Goal: Navigation & Orientation: Understand site structure

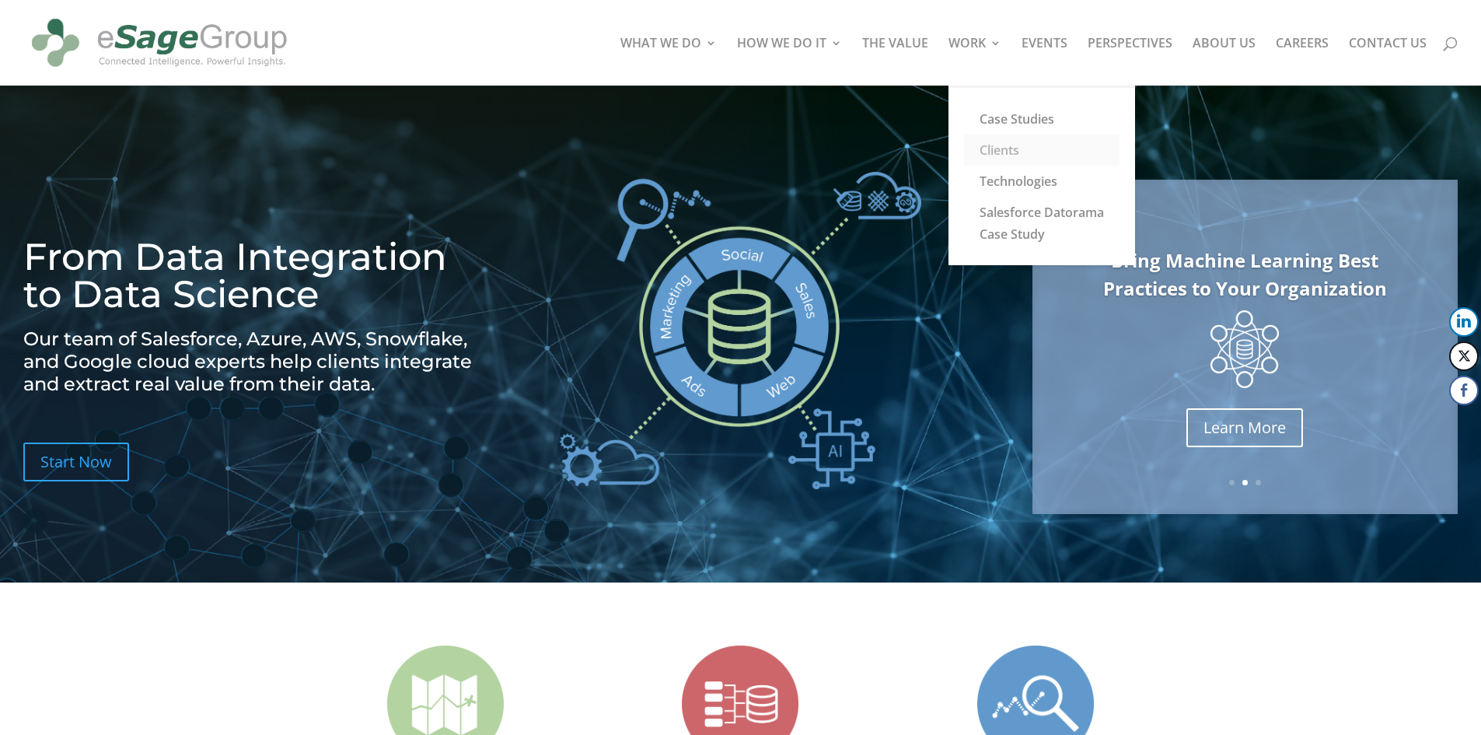
click at [1016, 152] on link "Clients" at bounding box center [1042, 150] width 156 height 31
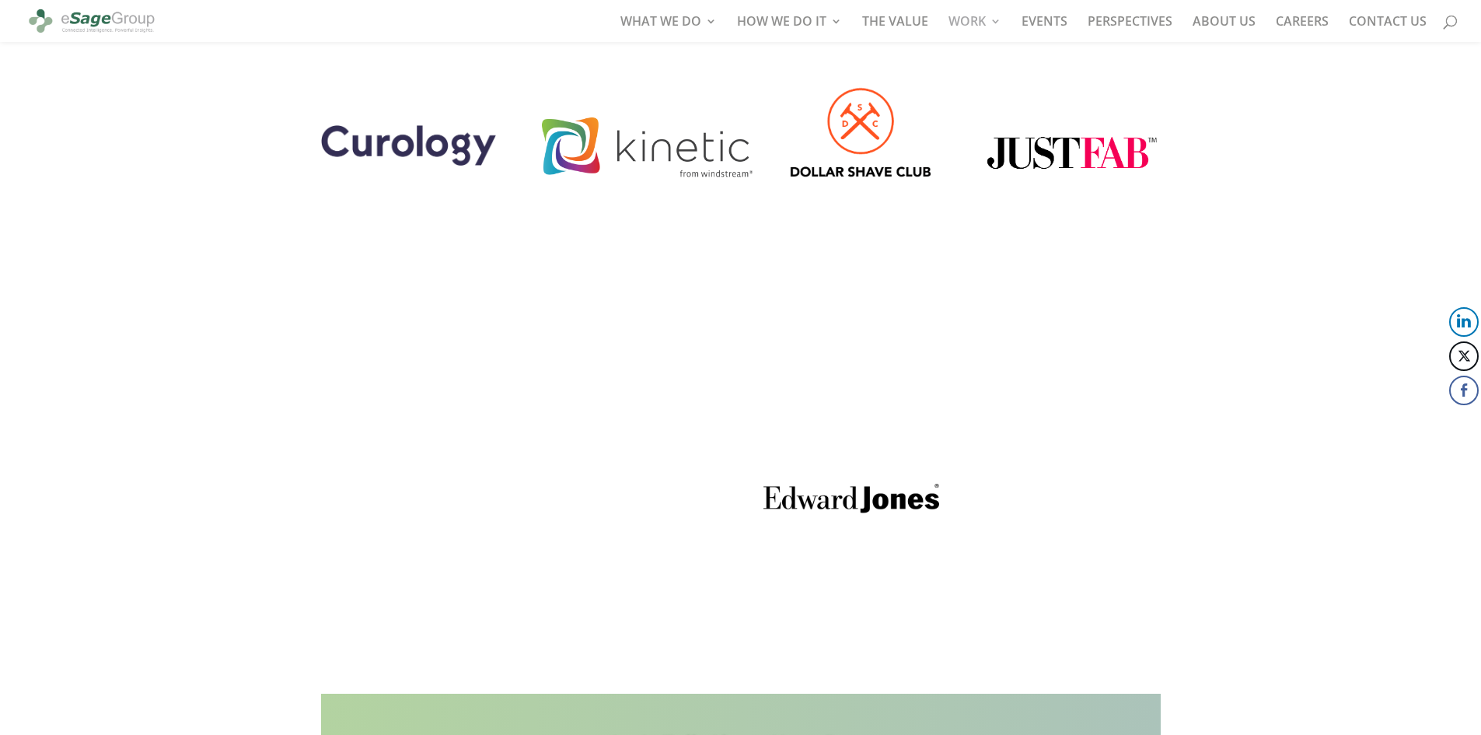
scroll to position [3836, 0]
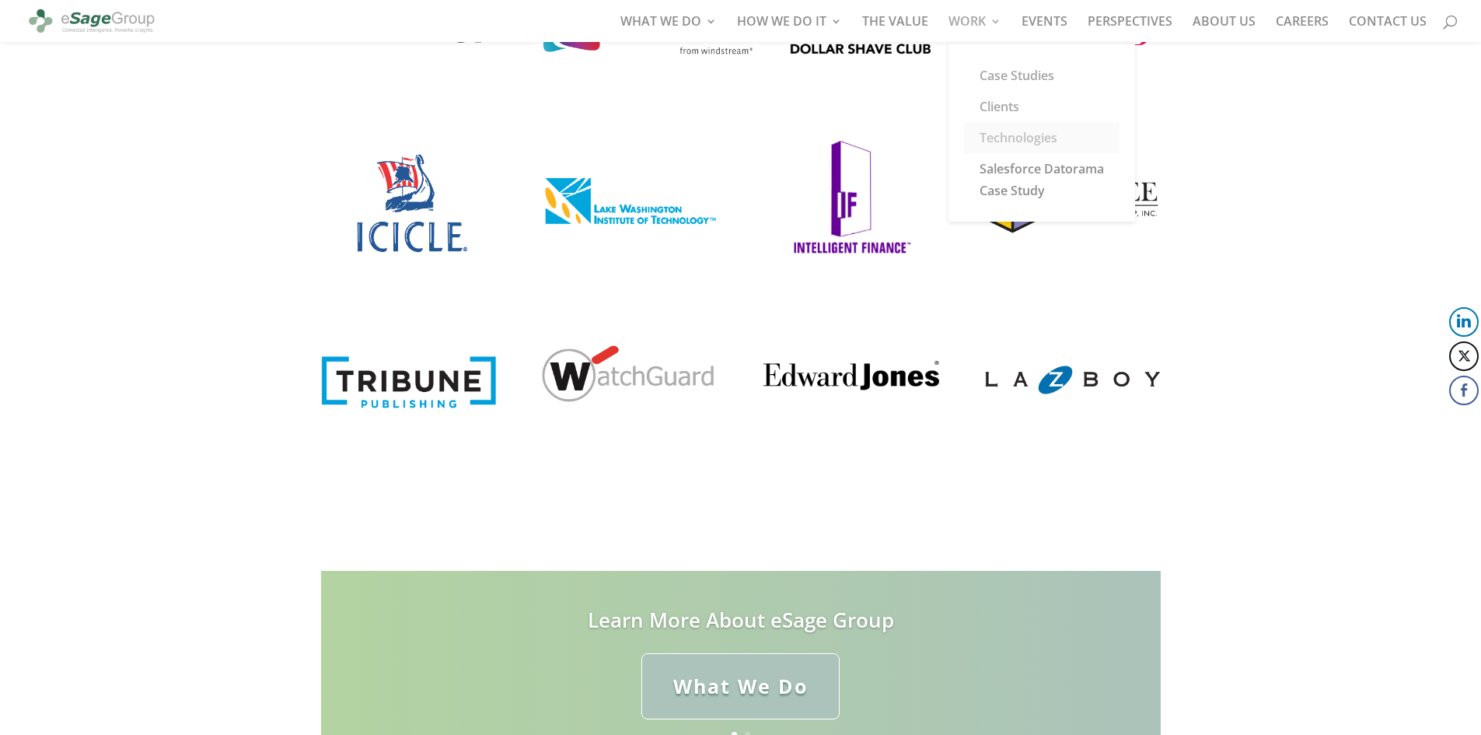
click at [1013, 132] on link "Technologies" at bounding box center [1042, 137] width 156 height 31
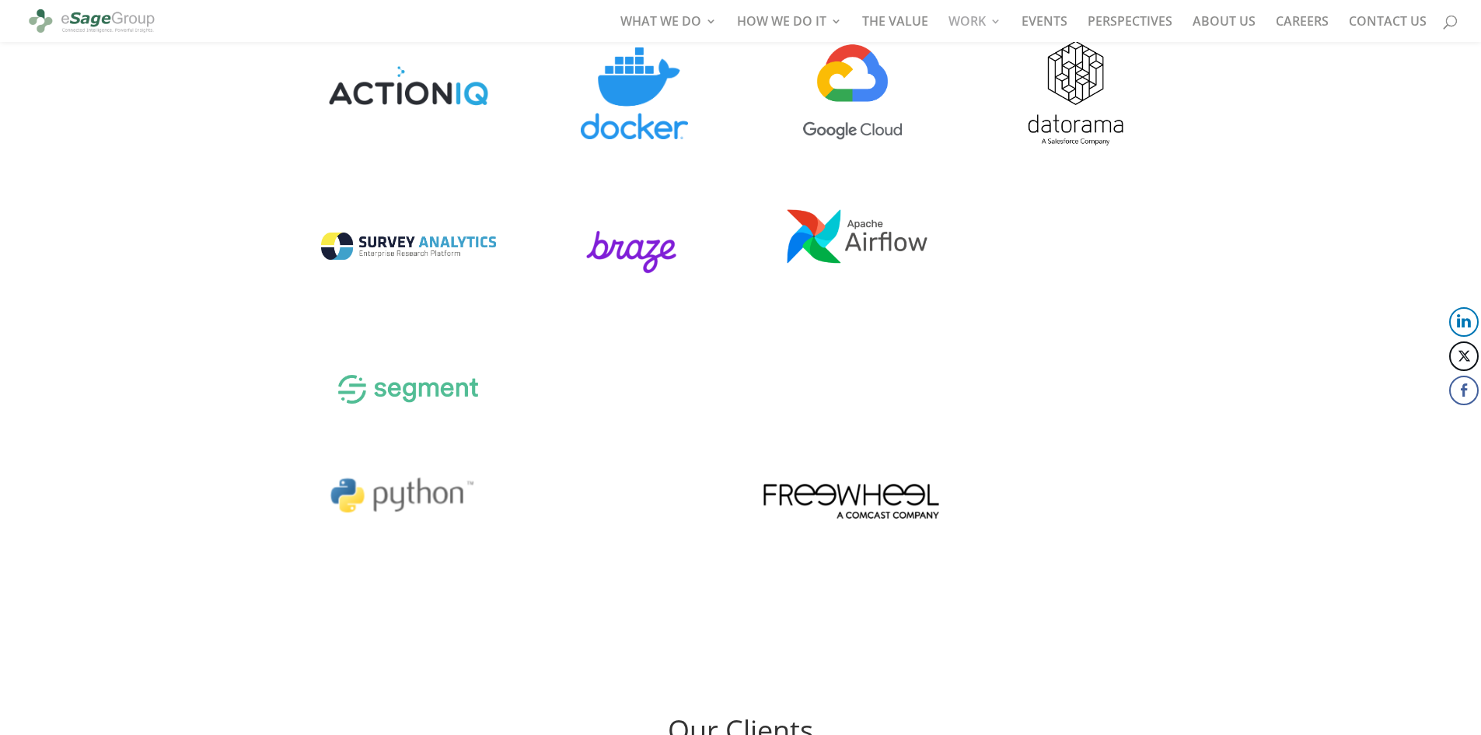
scroll to position [2510, 0]
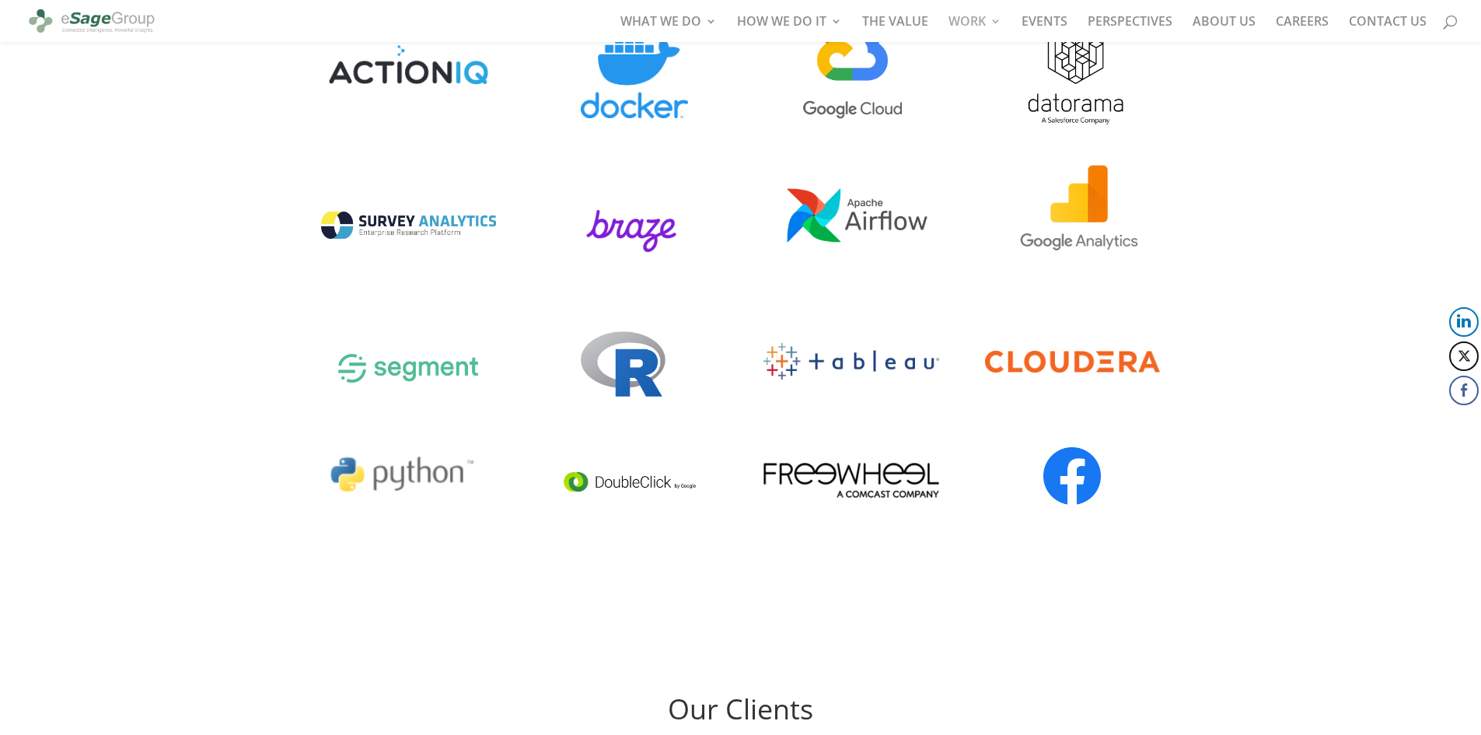
click at [118, 23] on img at bounding box center [91, 21] width 131 height 36
